Goal: Task Accomplishment & Management: Manage account settings

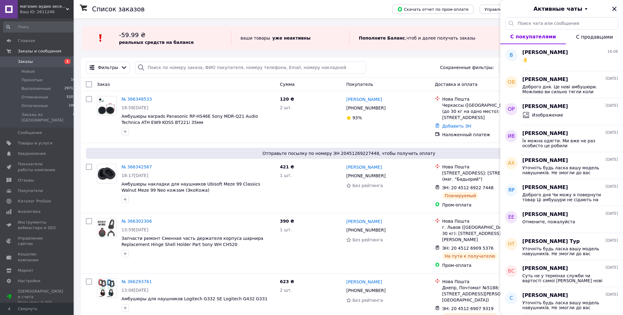
click at [614, 9] on icon "Закрыть" at bounding box center [614, 8] width 7 height 7
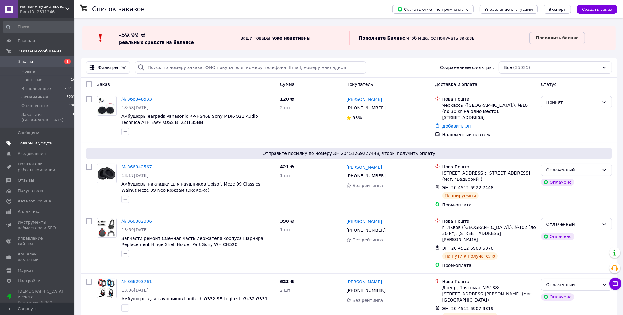
click at [44, 140] on span "Товары и услуги" at bounding box center [35, 143] width 35 height 6
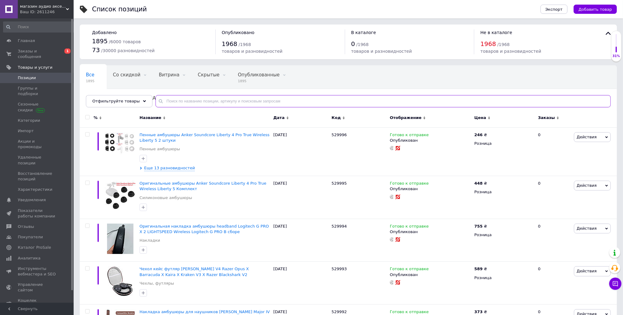
click at [192, 102] on input "text" at bounding box center [383, 101] width 455 height 12
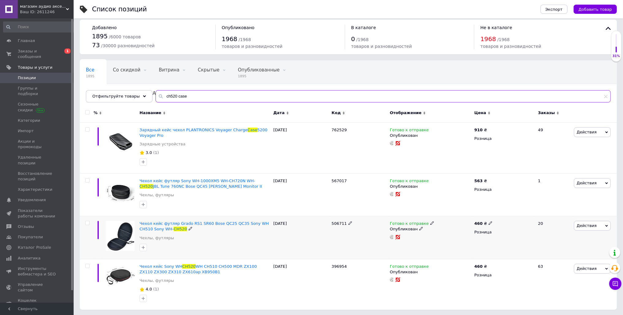
scroll to position [5, 0]
click at [158, 94] on input "ch520 case" at bounding box center [383, 96] width 455 height 12
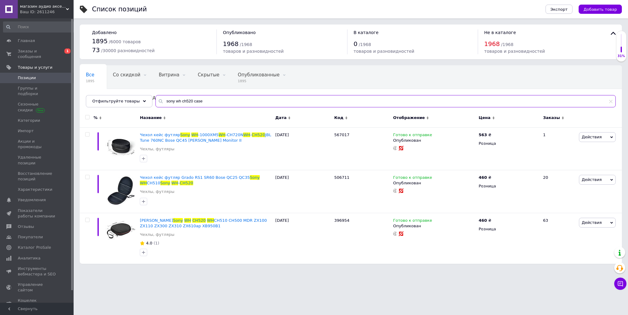
drag, startPoint x: 190, startPoint y: 100, endPoint x: 203, endPoint y: 100, distance: 13.5
click at [203, 100] on input "sony wh ch520 case" at bounding box center [386, 101] width 460 height 12
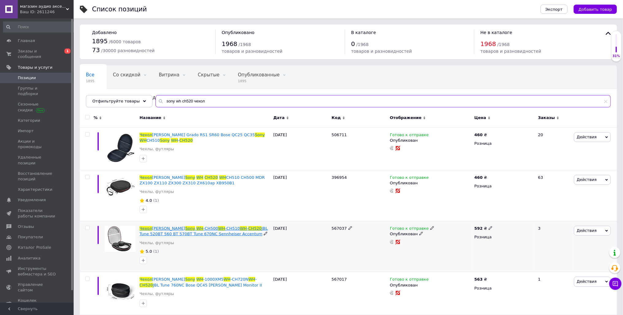
type input "sony wh ch520 чехол"
click at [203, 231] on span "-CH500" at bounding box center [210, 228] width 15 height 5
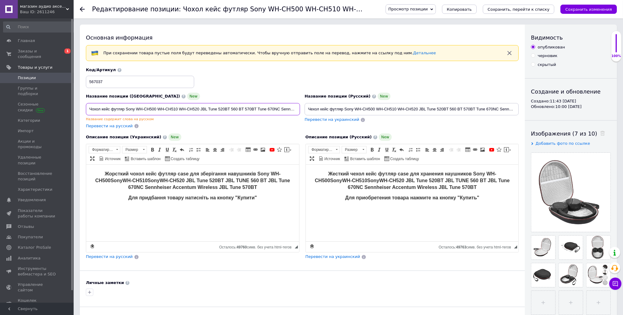
click at [146, 109] on input "Чохол кейс футляр Sony WH-CH500 WH-CH510 WH-CH520 JBL Tune 520BT 560 BT 570BT T…" at bounding box center [193, 109] width 214 height 12
click at [144, 109] on input "Чохол кейс футляр Sony WH-CH500 WH-CH510 WH-CH520 JBL Tune 520BT 560 BT 570BT T…" at bounding box center [193, 109] width 214 height 12
click at [166, 107] on input "Чохол кейс футляр Sony WH CH500 WH-CH510 WH-CH520 JBL Tune 520BT 560 BT 570BT T…" at bounding box center [193, 109] width 214 height 12
click at [186, 109] on input "Чохол кейс футляр Sony WH CH500 WH CH510 WH-CH520 JBL Tune 520BT 560 BT 570BT T…" at bounding box center [193, 109] width 214 height 12
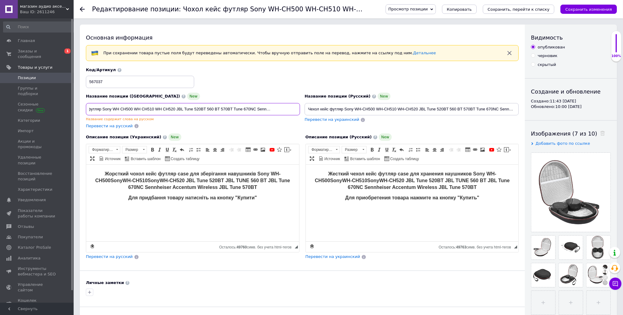
drag, startPoint x: 259, startPoint y: 110, endPoint x: 368, endPoint y: 105, distance: 109.0
click at [300, 105] on input "Чохол кейс футляр Sony WH CH500 WH CH510 WH CH520 JBL Tune 520BT 560 BT 570BT T…" at bounding box center [193, 109] width 214 height 12
type input "Чохол кейс футляр Sony WH CH500 WH CH510 WH CH520 JBL Tune 520BT 560 BT 570BT T…"
click at [385, 108] on input "Чехол кейс футляр Sony WH-CH500 WH-CH510 WH-CH520 JBL Tune 520BT 560 BT 570BT T…" at bounding box center [412, 109] width 214 height 12
click at [406, 107] on input "Чехол кейс футляр Sony WH-CH500 WH CH510 WH-CH520 JBL Tune 520BT 560 BT 570BT T…" at bounding box center [412, 109] width 214 height 12
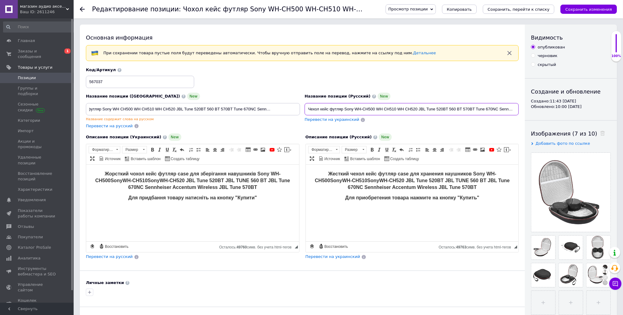
type input "Чехол кейс футляр Sony WH-CH500 WH CH510 WH CH520 JBL Tune 520BT 560 BT 570BT T…"
click at [482, 172] on strong "Жесткий чехол кейс футляр case для хранения наушников Sony WH-CH500" at bounding box center [405, 177] width 182 height 12
click at [342, 179] on strong "WH-CH510" at bounding box center [354, 180] width 25 height 5
click at [377, 179] on strong "WH-CH520 JBL Tune 520BT JBL TUNE 560 BT JBL Tune 670NC Sennheiser Accentum Wire…" at bounding box center [429, 184] width 162 height 12
click at [133, 178] on p "Жорсткий чохол кейс футляр case для зберігання навушників Sony WH-CH500 Sony WH…" at bounding box center [192, 181] width 201 height 20
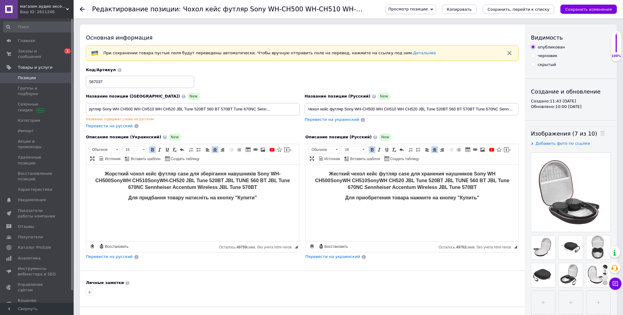
click at [281, 173] on p "Жорсткий чохол кейс футляр case для зберігання навушників Sony WH-CH500 Sony WH…" at bounding box center [192, 181] width 201 height 20
click at [173, 179] on strong "WH-CH520 JBL Tune 520BT JBL TUNE 560 BT JBL Tune 670NC Sennheiser Accentum Wire…" at bounding box center [209, 184] width 162 height 12
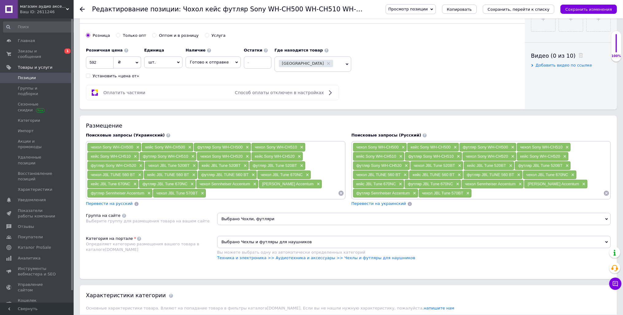
scroll to position [291, 0]
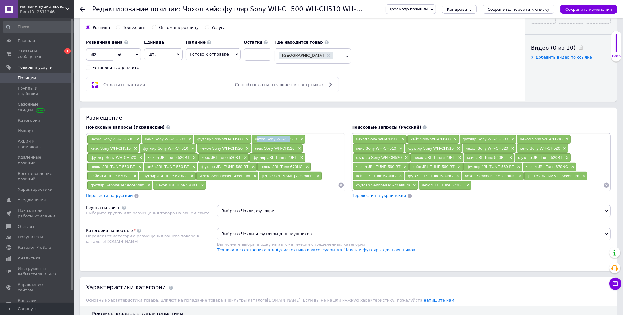
drag, startPoint x: 254, startPoint y: 138, endPoint x: 287, endPoint y: 139, distance: 33.2
click at [287, 139] on div "чехол Sony WH-CH510 ×" at bounding box center [279, 139] width 54 height 9
drag, startPoint x: 199, startPoint y: 148, endPoint x: 241, endPoint y: 148, distance: 41.4
click at [241, 148] on div "чехол Sony WH-CH520 ×" at bounding box center [224, 148] width 54 height 9
drag, startPoint x: 242, startPoint y: 147, endPoint x: 199, endPoint y: 149, distance: 43.0
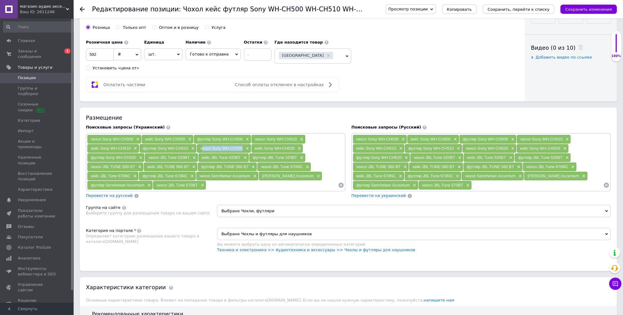
click at [199, 149] on div "чехол Sony WH-CH520 ×" at bounding box center [224, 148] width 54 height 9
copy span "чехол Sony WH-CH520"
click at [211, 187] on input at bounding box center [272, 185] width 132 height 9
paste input "чехол Sony WH-CH520"
click at [244, 183] on input "чехол Sony WH-CH520" at bounding box center [272, 185] width 132 height 9
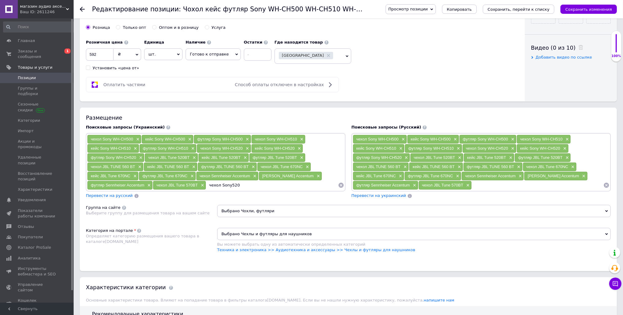
type input "чехол Sony 520"
drag, startPoint x: 239, startPoint y: 185, endPoint x: 210, endPoint y: 187, distance: 29.2
click at [210, 187] on div "чехол Sony 520 ×" at bounding box center [226, 185] width 40 height 9
copy span "чехол Sony 520"
click at [477, 186] on input at bounding box center [538, 185] width 132 height 9
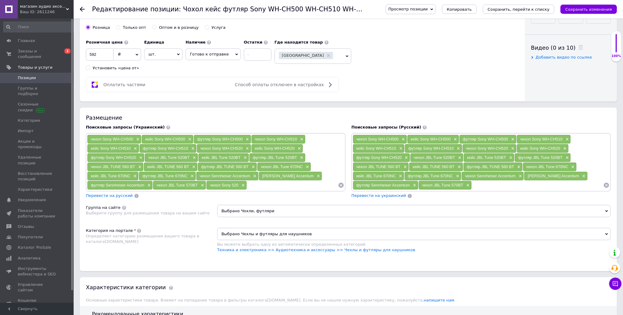
paste input "чехол Sony 520"
type input "чехол Sony 520"
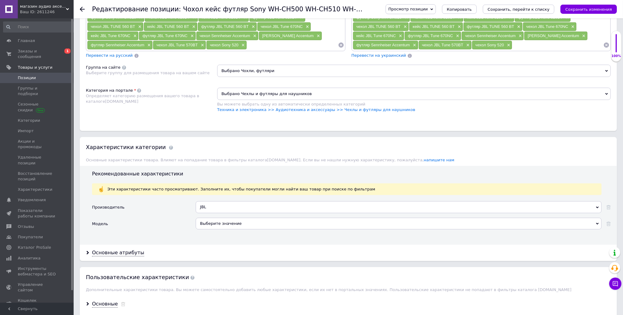
scroll to position [421, 0]
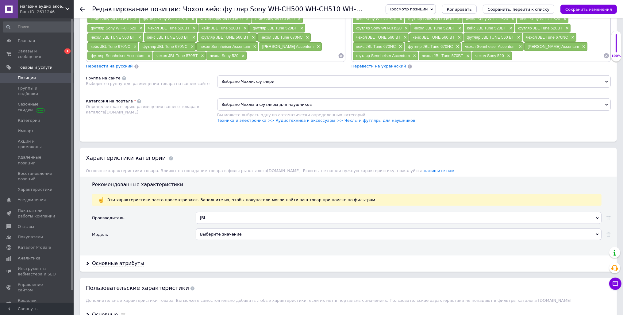
click at [269, 101] on span "Выбрано Чехлы и футляры для наушников" at bounding box center [414, 104] width 394 height 12
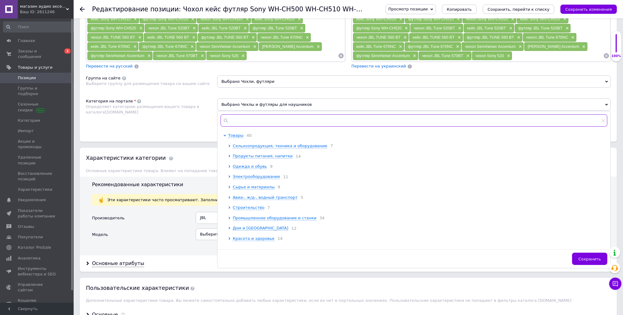
click at [269, 121] on input "text" at bounding box center [414, 120] width 387 height 12
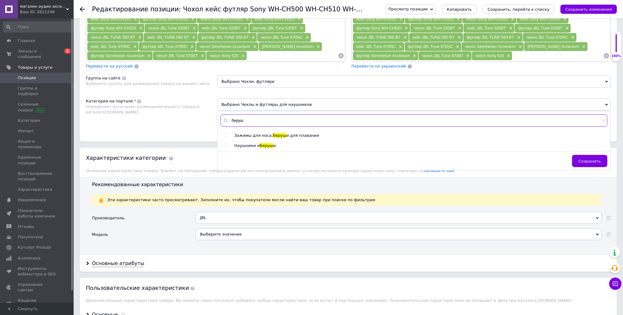
type input "беруш"
click at [242, 143] on span "Наушники и" at bounding box center [246, 145] width 25 height 5
radio input "true"
click at [185, 121] on div "Категория на портале Определяет категорию размещения вашего товара в каталоге […" at bounding box center [151, 113] width 131 height 31
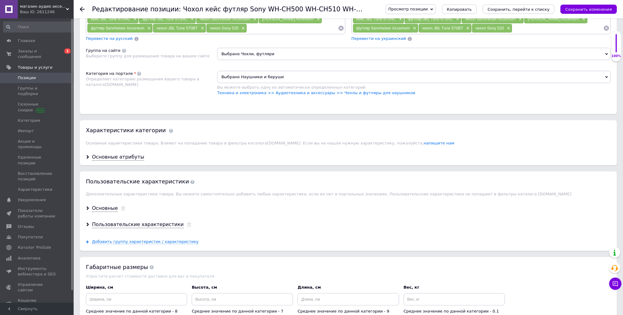
scroll to position [453, 0]
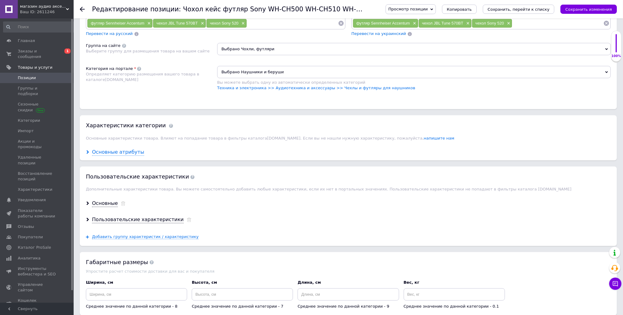
click at [126, 152] on div "Основные атрибуты" at bounding box center [118, 152] width 52 height 7
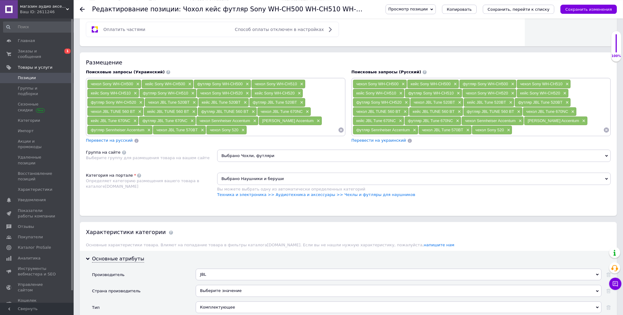
scroll to position [324, 0]
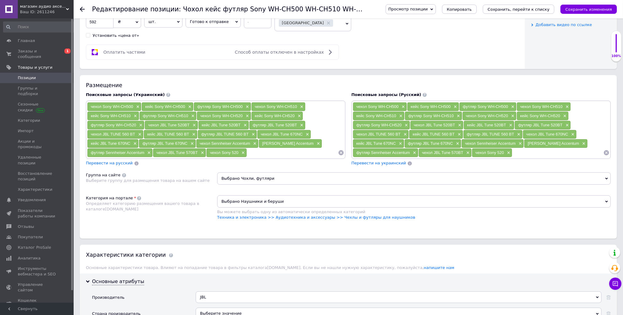
click at [596, 6] on button "Сохранить изменения" at bounding box center [588, 9] width 56 height 9
drag, startPoint x: 239, startPoint y: 151, endPoint x: 207, endPoint y: 152, distance: 31.9
click at [207, 152] on div "чехол Sony 520 ×" at bounding box center [226, 152] width 40 height 9
copy span "чехол Sony 520"
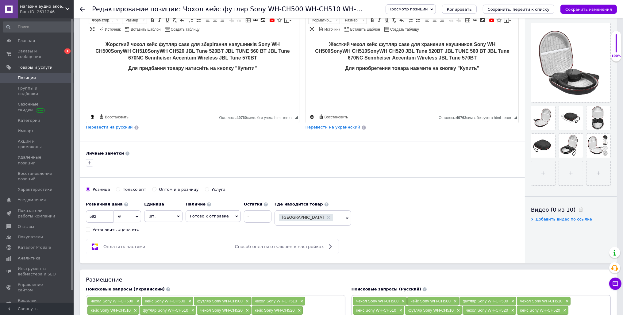
scroll to position [0, 0]
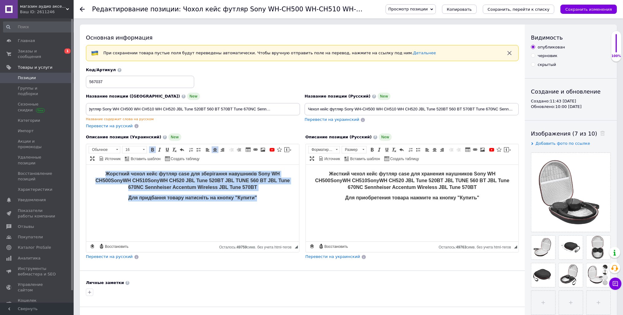
drag, startPoint x: 266, startPoint y: 199, endPoint x: 104, endPoint y: 175, distance: 163.8
click at [104, 175] on body "Жорсткий чохол кейс футляр case для зберігання навушників Sony WH CH500 Sony WH…" at bounding box center [192, 186] width 201 height 31
copy body "Жорсткий чохол кейс футляр case для зберігання навушників Sony WH CH500 Sony WH…"
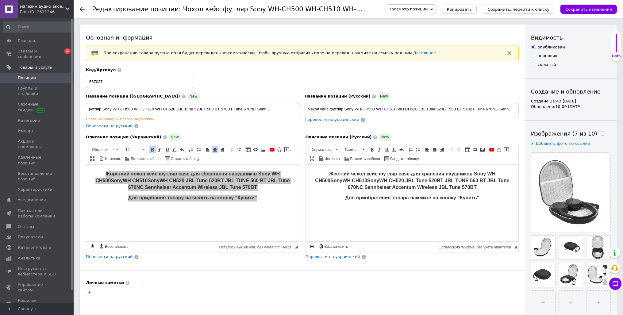
click at [471, 214] on html "Жесткий чехол кейс футляр case для хранения наушников Sony WH CH500 Sony WH CH5…" at bounding box center [412, 203] width 213 height 77
click at [482, 202] on html "Жесткий чехол кейс футляр case для хранения наушников Sony WH CH500 Sony WH CH5…" at bounding box center [412, 203] width 213 height 77
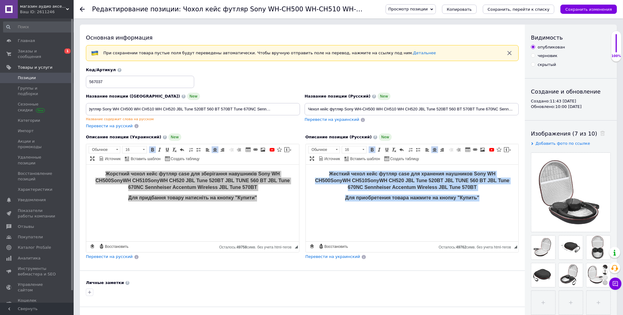
drag, startPoint x: 487, startPoint y: 195, endPoint x: 316, endPoint y: 167, distance: 173.7
click at [316, 167] on html "Жесткий чехол кейс футляр case для хранения наушников Sony WH CH500 Sony WH CH5…" at bounding box center [412, 203] width 213 height 77
copy body "Жесткий чехол кейс футляр case для хранения наушников Sony WH CH500 Sony WH CH5…"
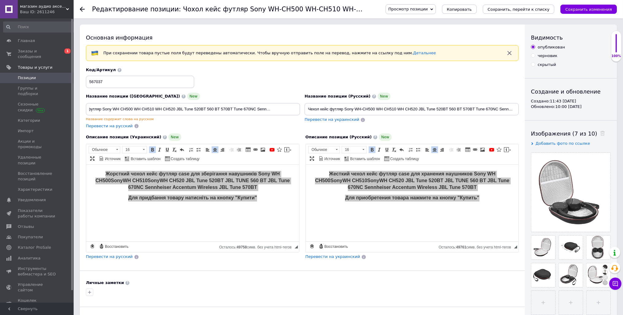
click at [308, 109] on input "Чехол кейс футляр Sony WH-CH500 WH CH510 WH CH520 JBL Tune 520BT 560 BT 570BT T…" at bounding box center [412, 109] width 214 height 12
drag, startPoint x: 307, startPoint y: 108, endPoint x: 520, endPoint y: 107, distance: 212.3
click at [548, 109] on div "Основная информация При сохранении товара пустые поля будут переведены автомати…" at bounding box center [348, 209] width 537 height 368
click at [507, 107] on input "Чехол кейс футляр Sony WH-CH500 WH CH510 WH CH520 JBL Tune 520BT 560 BT 570BT T…" at bounding box center [412, 109] width 214 height 12
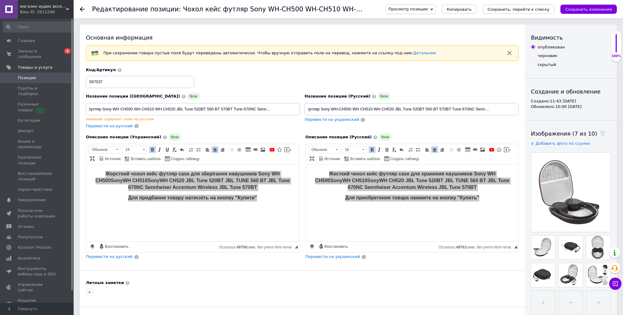
drag, startPoint x: 308, startPoint y: 109, endPoint x: 628, endPoint y: 113, distance: 319.6
click at [519, 113] on input "Чехол кейс футляр Sony WH-CH500 WH CH510 WH CH520 JBL Tune 520BT 560 BT 570BT T…" at bounding box center [412, 109] width 214 height 12
click at [342, 110] on input "Чехол кейс футляр Sony WH-CH500 WH CH510 WH CH520 JBL Tune 520BT 560 BT 570BT T…" at bounding box center [412, 109] width 214 height 12
click at [339, 108] on input "Чехол кейс футляр Sony WH-CH500 WH CH510 WH CH520 JBL Tune 520BT 560 BT 570BT T…" at bounding box center [412, 109] width 214 height 12
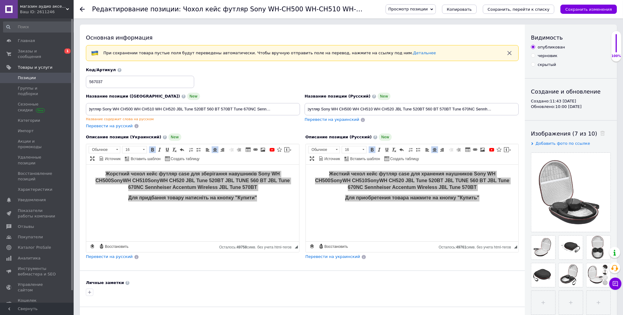
drag, startPoint x: 391, startPoint y: 109, endPoint x: 604, endPoint y: 110, distance: 212.9
click at [519, 110] on input "Чехол кейс футляр Sony WH CH500 WH CH510 WH CH520 JBL Tune 520BT 560 BT 570BT T…" at bounding box center [412, 109] width 214 height 12
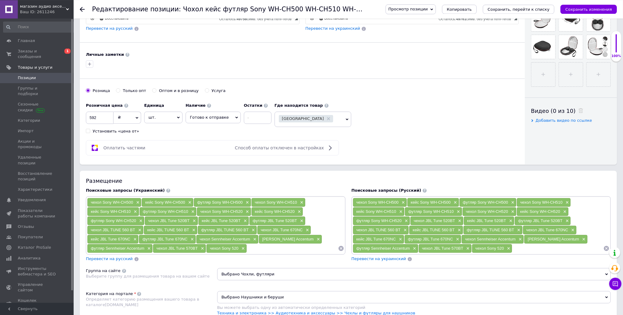
scroll to position [259, 0]
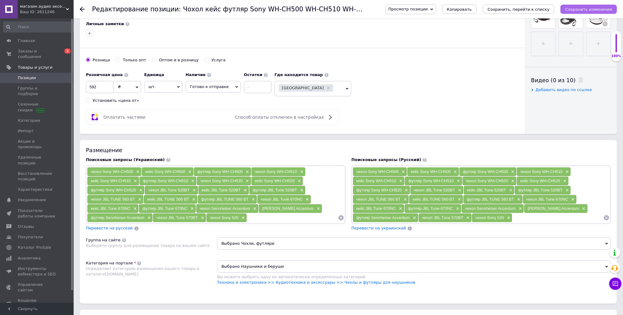
type input "Чехол кейс футляр Sony WH CH500 WH CH510 WH CH520 JBL Tune 520BT 560 BT 570BT T…"
click at [585, 9] on icon "Сохранить изменения" at bounding box center [588, 9] width 47 height 5
